Goal: Transaction & Acquisition: Book appointment/travel/reservation

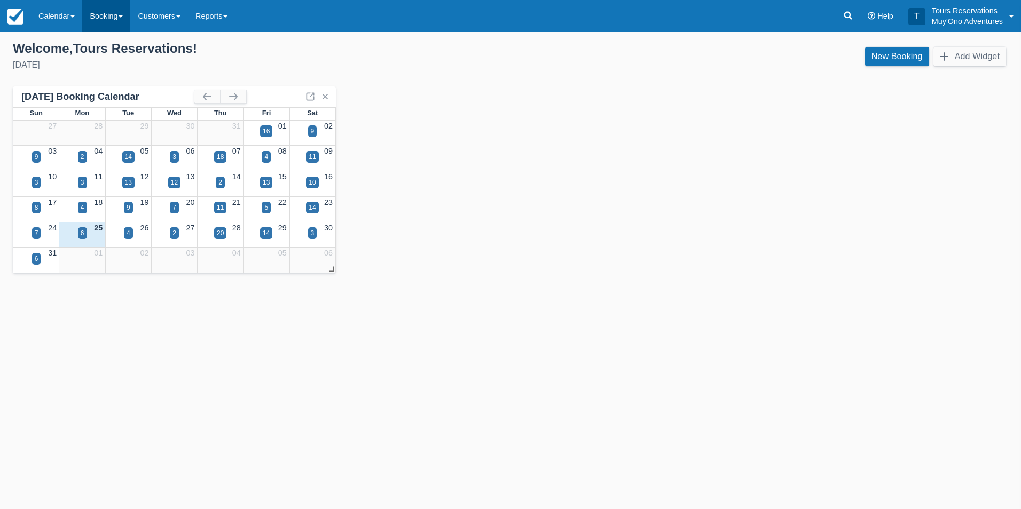
click at [102, 24] on link "Booking" at bounding box center [106, 16] width 48 height 32
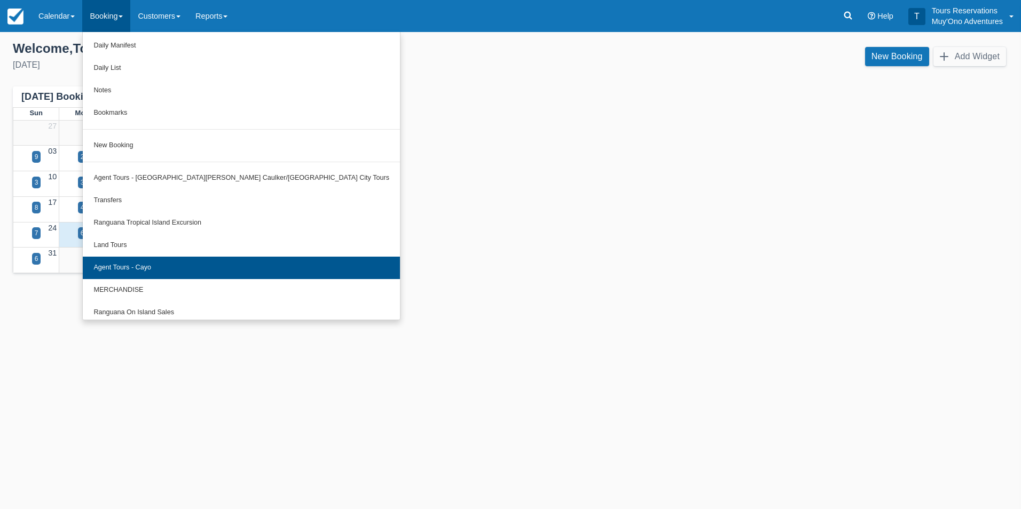
scroll to position [29, 0]
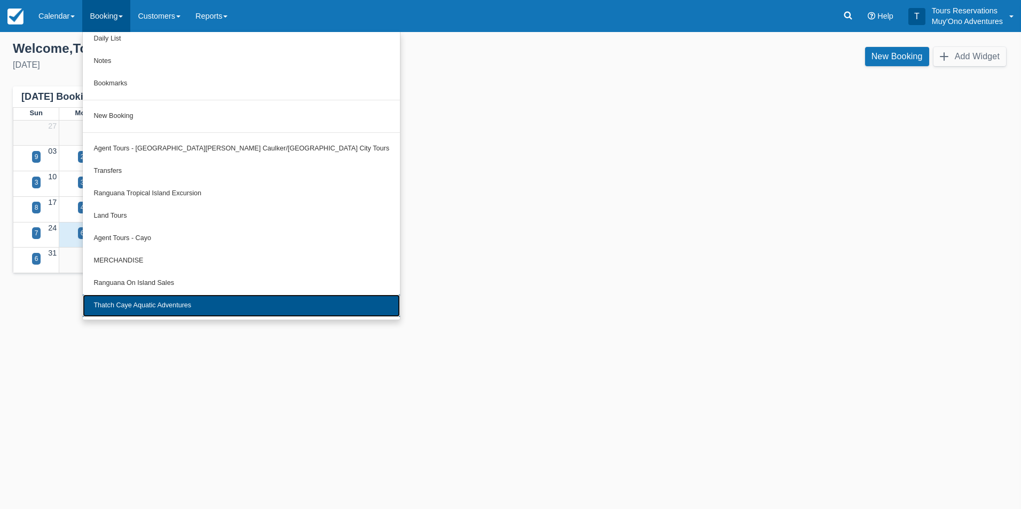
click at [189, 309] on link "Thatch Caye Aquatic Adventures" at bounding box center [241, 306] width 317 height 22
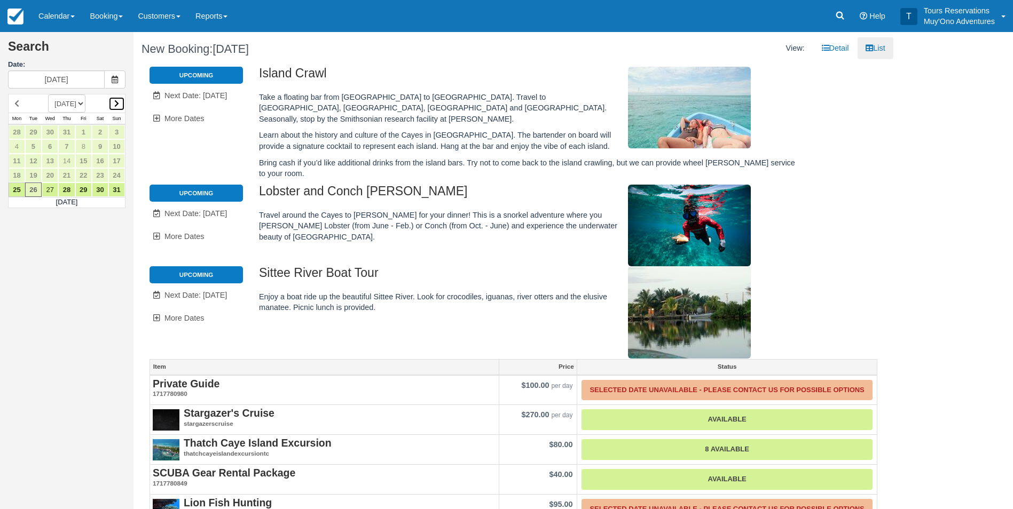
click at [121, 106] on link at bounding box center [116, 104] width 17 height 14
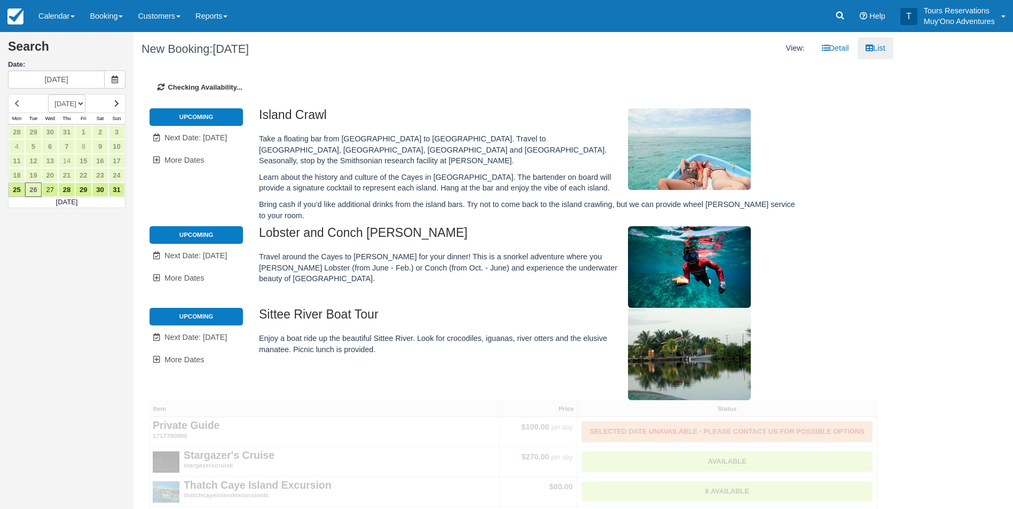
type input "[DATE]"
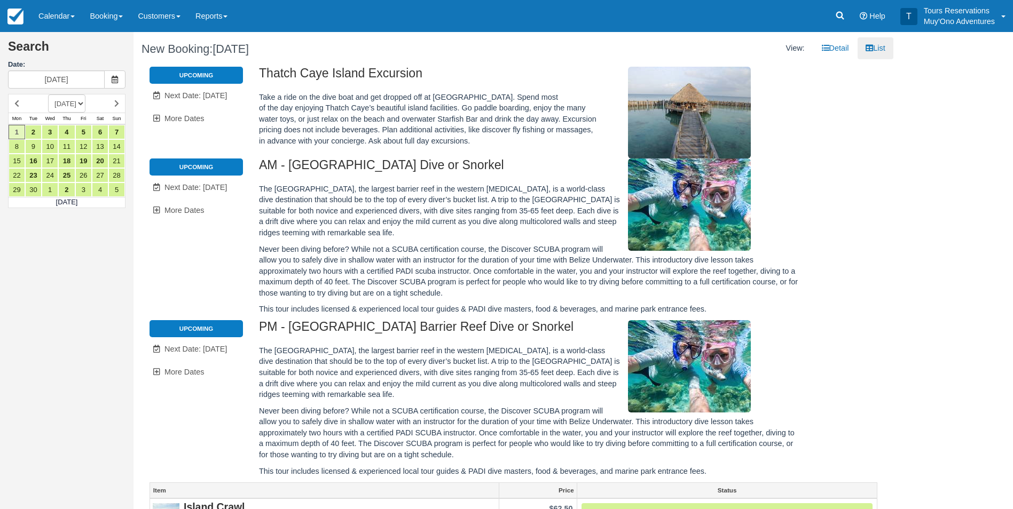
click at [85, 105] on select "[DATE] [DATE] [DATE] [DATE] [DATE] [DATE] [DATE] [DATE] [DATE] [DATE] [DATE] [D…" at bounding box center [66, 103] width 37 height 18
select select "20251201"
click at [48, 94] on select "[DATE] [DATE] [DATE] [DATE] [DATE] [DATE] [DATE] [DATE] [DATE] [DATE] [DATE] [D…" at bounding box center [66, 103] width 37 height 18
click at [80, 173] on link "26" at bounding box center [83, 175] width 17 height 14
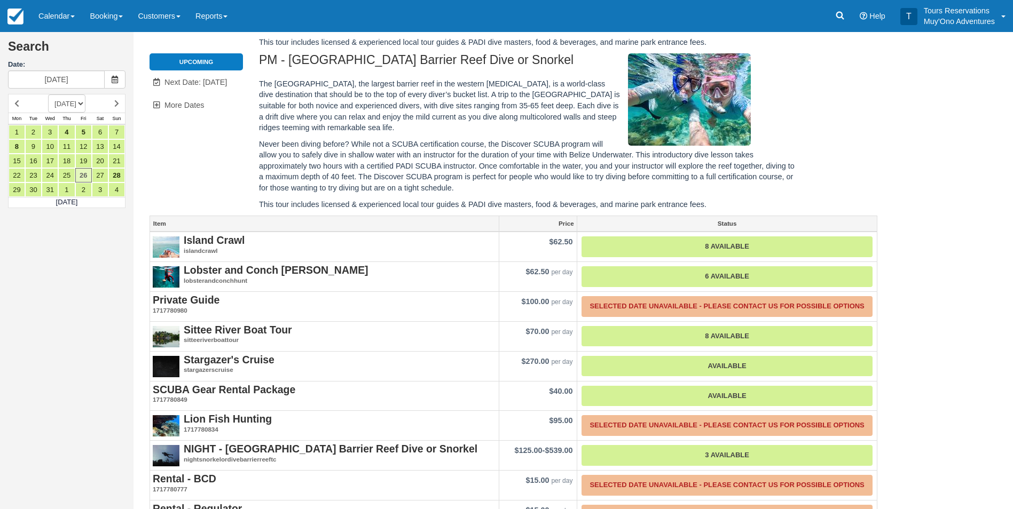
scroll to position [298, 0]
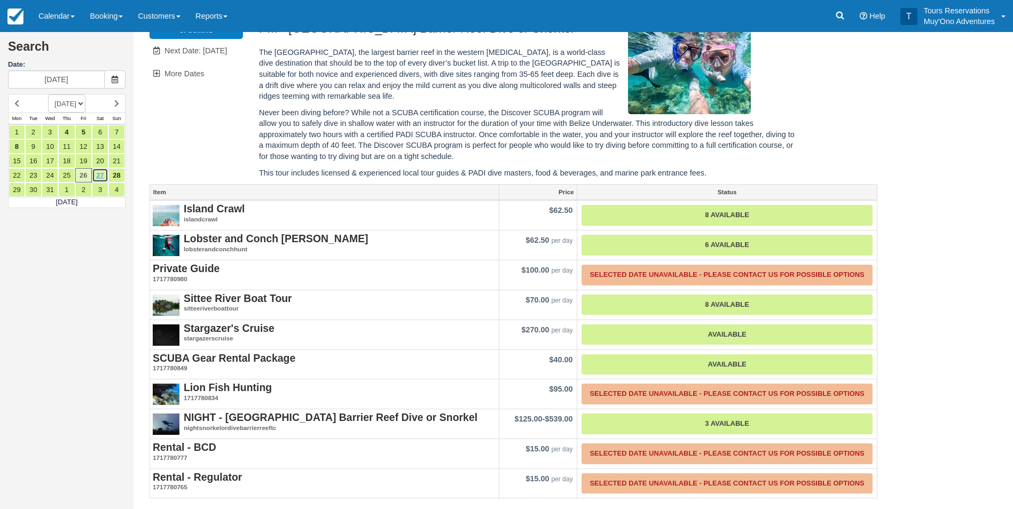
click at [100, 174] on link "27" at bounding box center [100, 175] width 17 height 14
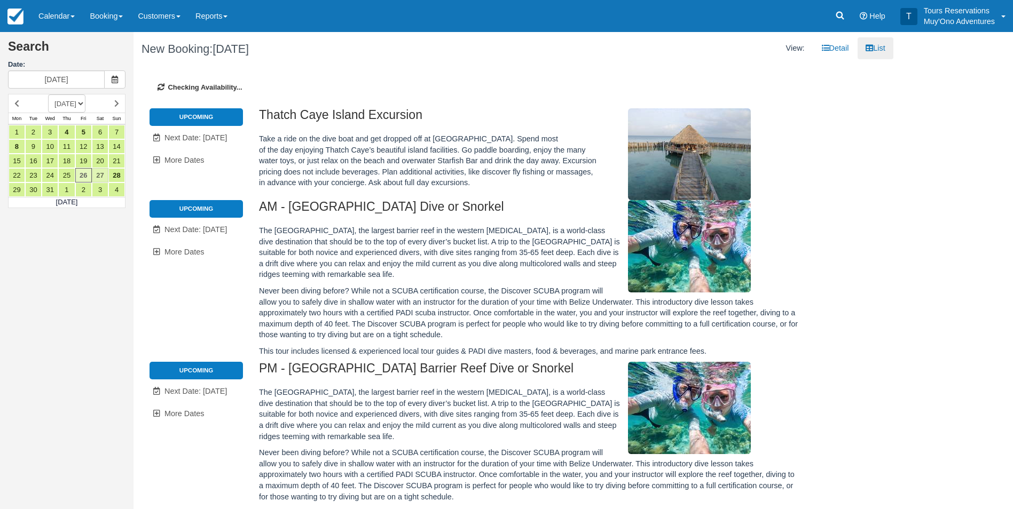
type input "[DATE]"
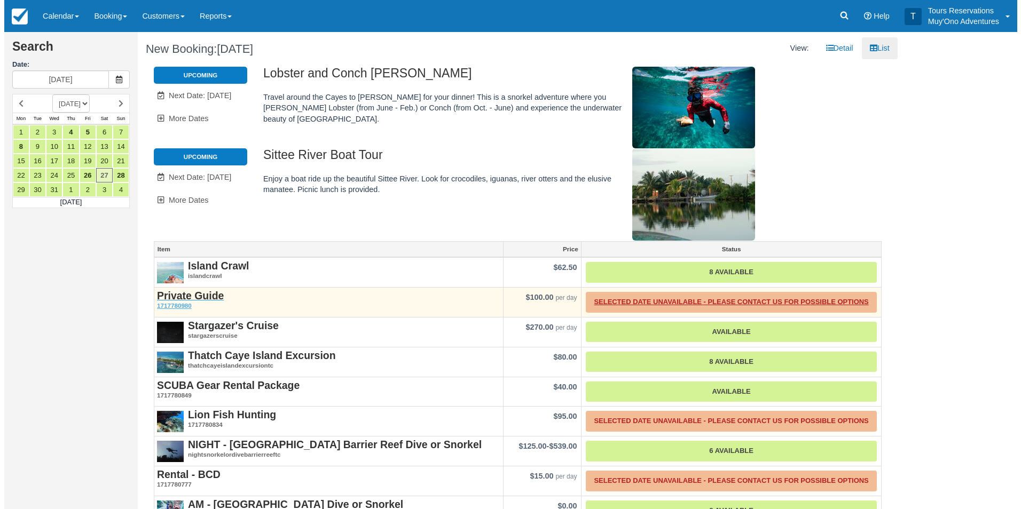
scroll to position [87, 0]
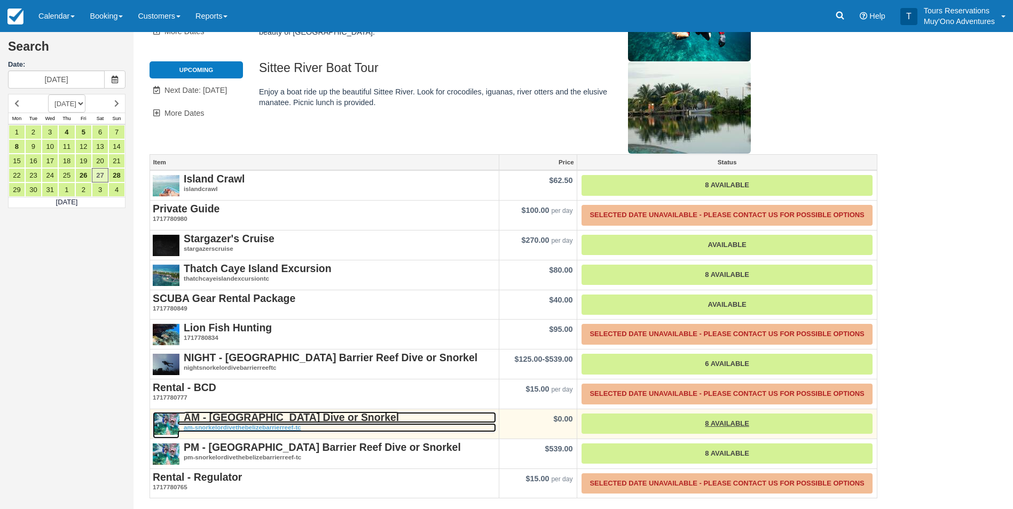
click at [270, 416] on strong "AM - [GEOGRAPHIC_DATA] Dive or Snorkel" at bounding box center [291, 418] width 215 height 12
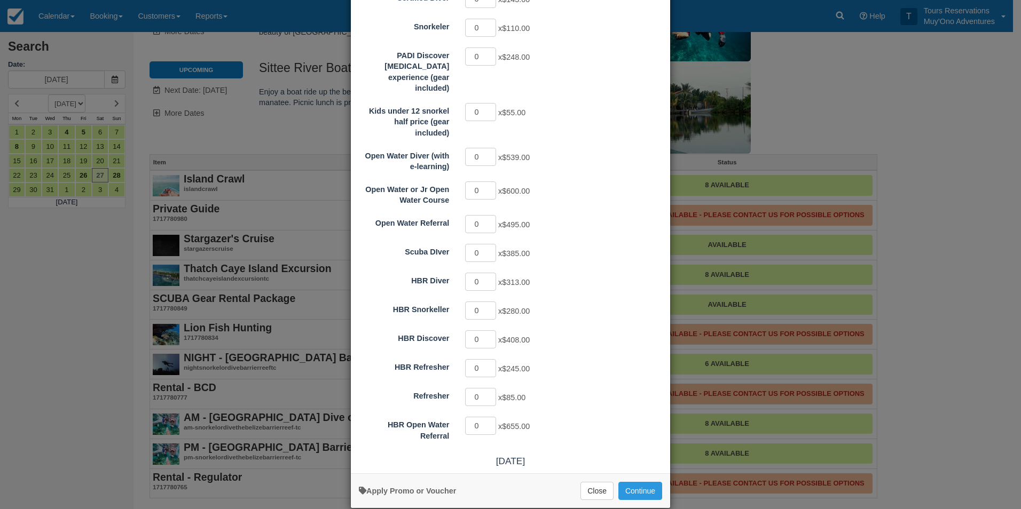
scroll to position [164, 0]
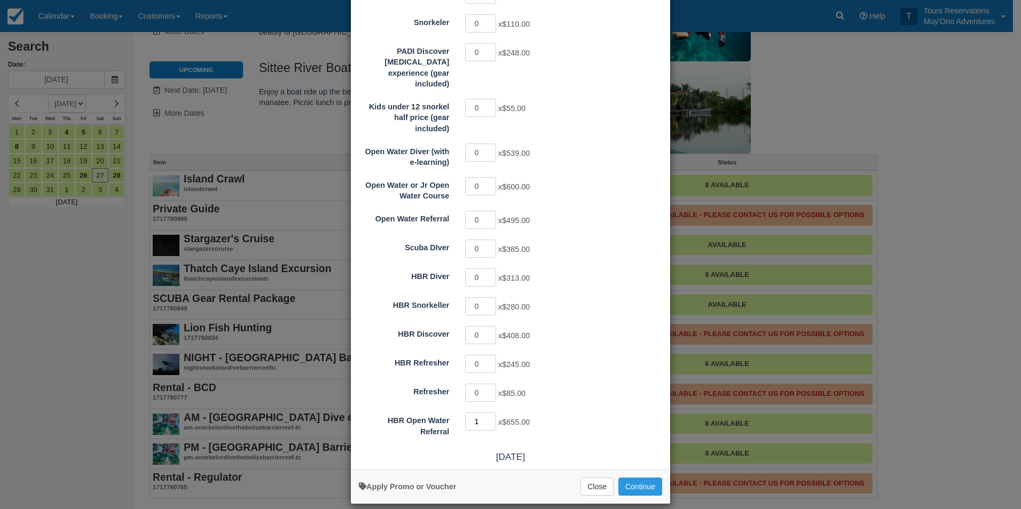
type input "1"
click at [484, 413] on input "1" at bounding box center [480, 422] width 31 height 18
click at [634, 478] on button "Continue" at bounding box center [640, 487] width 44 height 18
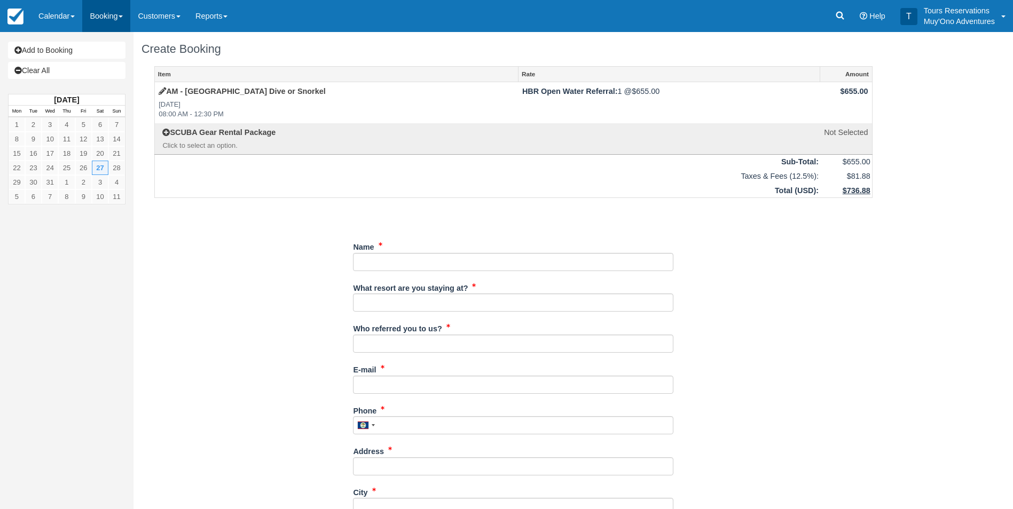
click at [104, 14] on link "Booking" at bounding box center [106, 16] width 48 height 32
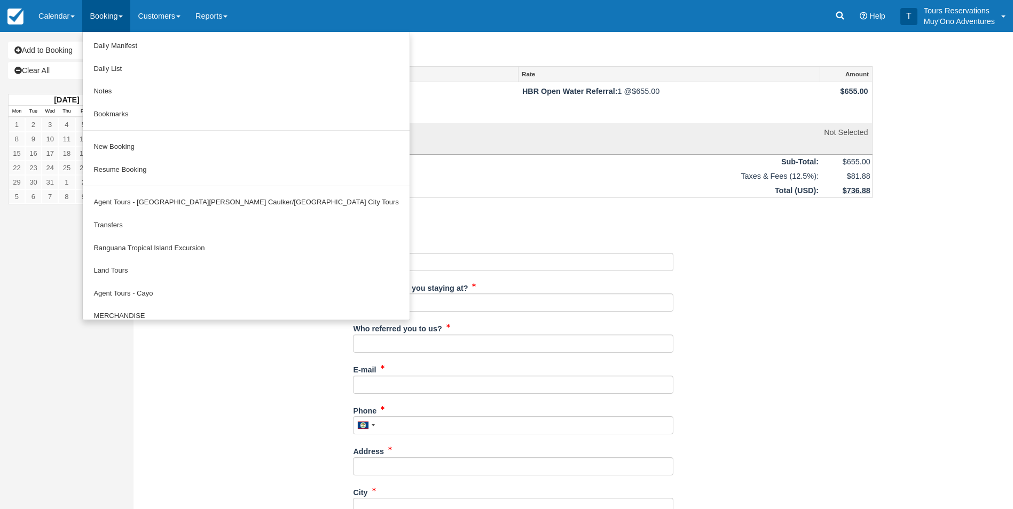
click at [436, 142] on em "Click to select an option." at bounding box center [338, 146] width 352 height 10
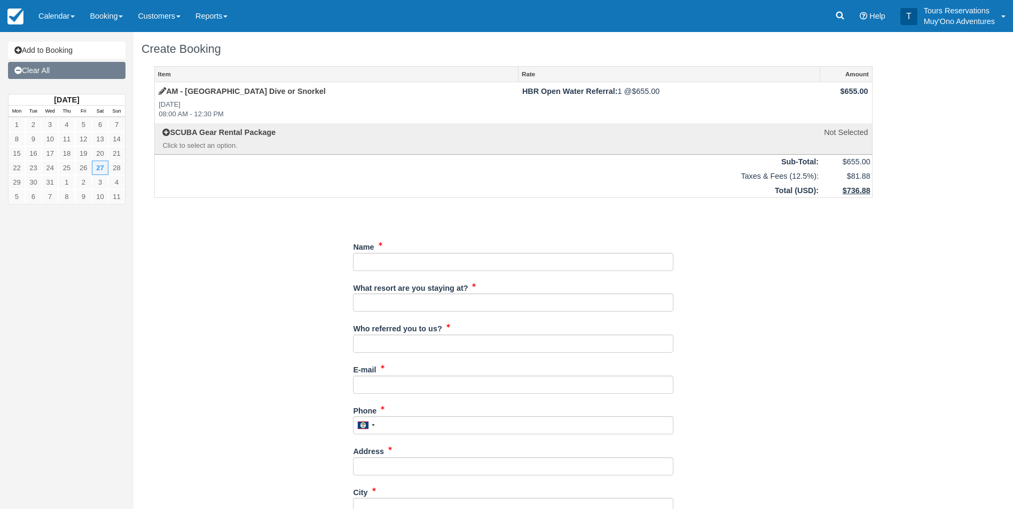
click at [47, 71] on link "Clear All" at bounding box center [66, 70] width 117 height 17
